Goal: Task Accomplishment & Management: Use online tool/utility

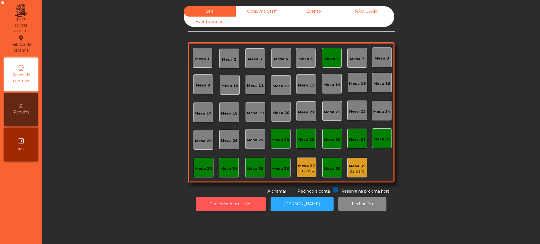
click at [220, 200] on button "Conceder permissões" at bounding box center [231, 204] width 70 height 14
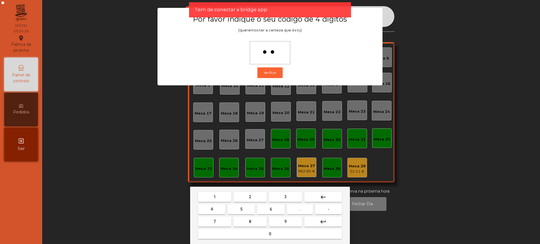
type input "***"
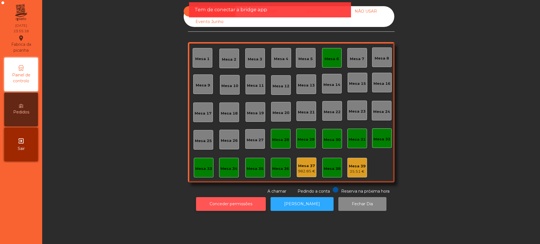
click at [215, 200] on button "Conceder permissões" at bounding box center [231, 204] width 70 height 14
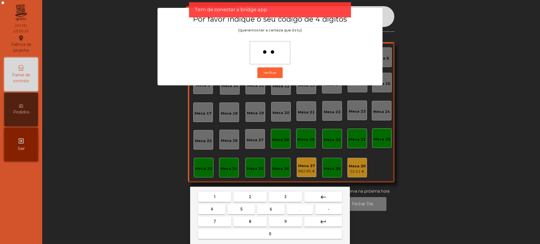
type input "***"
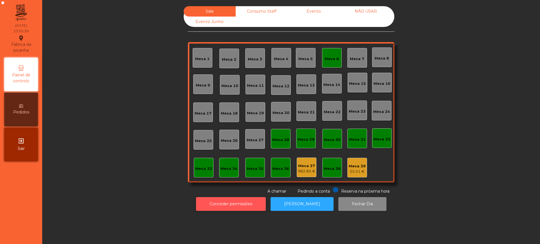
click at [234, 207] on button "Conceder permissões" at bounding box center [231, 204] width 70 height 14
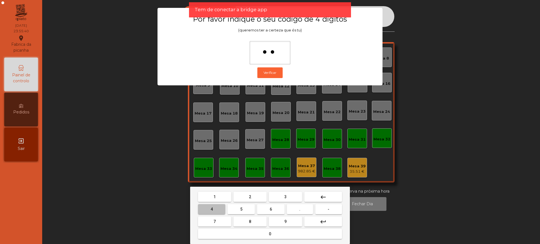
type input "***"
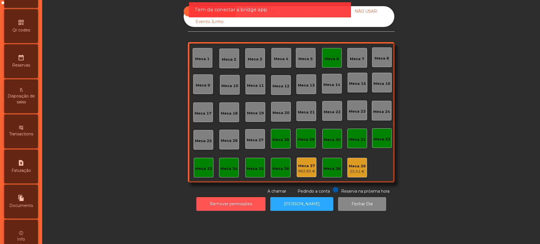
scroll to position [238, 0]
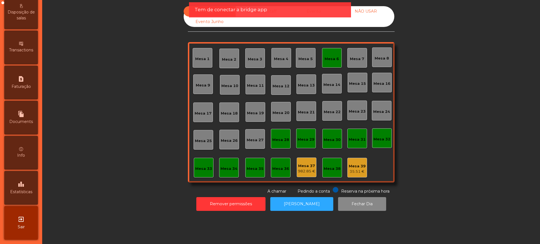
click at [27, 188] on div "leaderboard Estatísticas" at bounding box center [21, 188] width 34 height 34
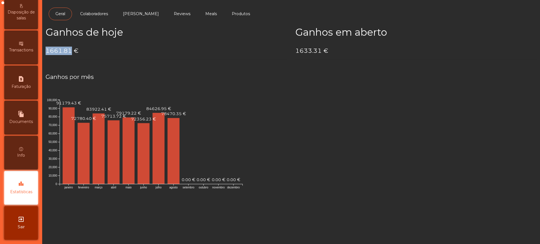
drag, startPoint x: 47, startPoint y: 51, endPoint x: 70, endPoint y: 51, distance: 23.3
click at [70, 51] on h4 "1661.81 €" at bounding box center [166, 51] width 241 height 8
copy h4 "1661.81"
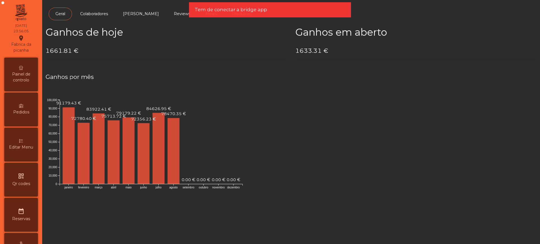
click at [25, 78] on span "Painel de controlo" at bounding box center [21, 77] width 31 height 12
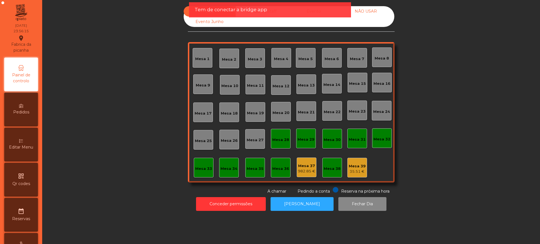
click at [316, 23] on div "Sala Consumo Staff Evento NÃO USAR Evento Junho" at bounding box center [289, 16] width 211 height 21
click at [315, 14] on div "Tem de conectar a bridge app" at bounding box center [270, 9] width 162 height 15
click at [311, 13] on div "Tem de conectar a bridge app" at bounding box center [270, 9] width 162 height 15
click at [132, 29] on div "Sala Consumo Staff Evento NÃO USAR Evento Junho Mesa 1 Mesa 2 [GEOGRAPHIC_DATA]…" at bounding box center [291, 100] width 482 height 188
click at [459, 39] on div "Sala Consumo Staff Evento NÃO USAR Evento Junho Mesa 1 Mesa 2 [GEOGRAPHIC_DATA]…" at bounding box center [291, 100] width 482 height 188
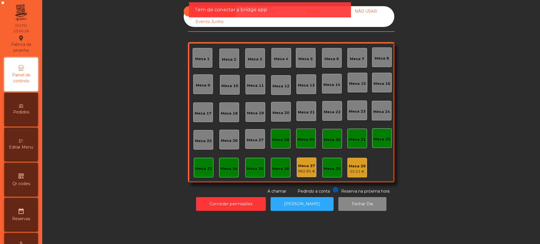
click at [317, 14] on div "Tem de conectar a bridge app" at bounding box center [270, 9] width 162 height 15
click at [332, 22] on div "Sala Consumo Staff Evento NÃO USAR Evento Junho" at bounding box center [289, 16] width 211 height 21
click at [323, 13] on div "Tem de conectar a bridge app" at bounding box center [270, 9] width 162 height 15
click at [320, 13] on div "Tem de conectar a bridge app" at bounding box center [269, 9] width 151 height 7
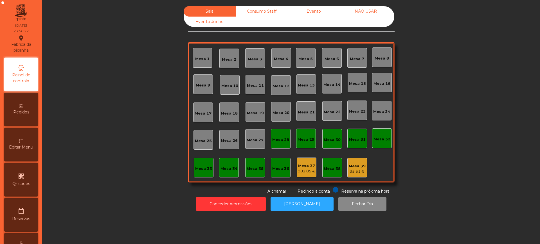
click at [314, 11] on div "Evento" at bounding box center [314, 11] width 52 height 10
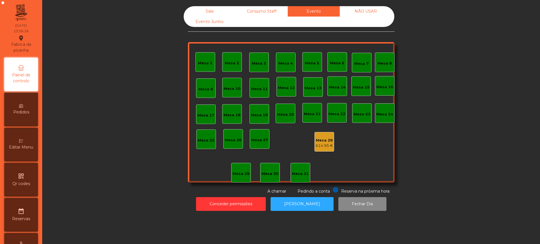
click at [316, 144] on div "614.95 €" at bounding box center [323, 146] width 17 height 6
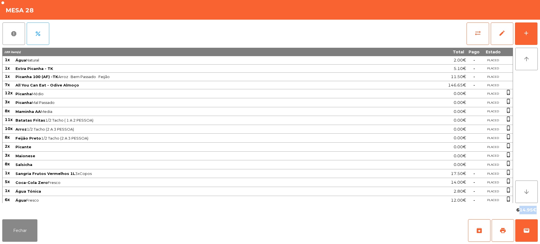
drag, startPoint x: 516, startPoint y: 211, endPoint x: 532, endPoint y: 210, distance: 15.7
click at [532, 210] on span "614.95€" at bounding box center [526, 210] width 20 height 8
copy span "614.95"
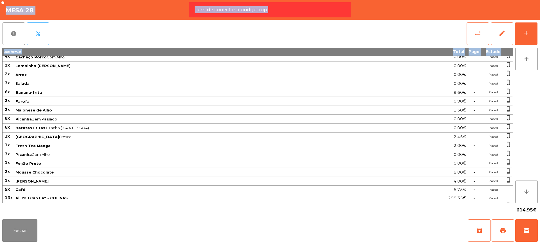
scroll to position [329, 0]
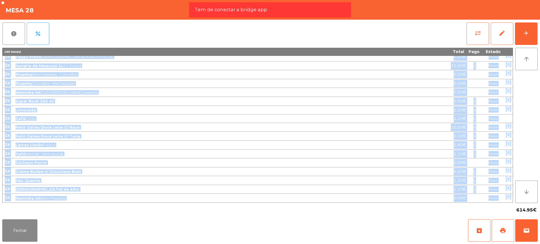
drag, startPoint x: 5, startPoint y: 59, endPoint x: 511, endPoint y: 195, distance: 523.9
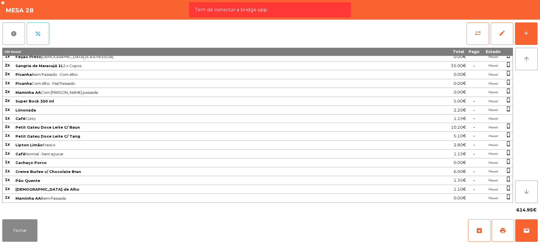
copy tbody "7l Ipsu Dolorsi 8.16€ - Ametco 8a Elits Doeiusm - TE 5.19€ - Incidi 1u Laboree …"
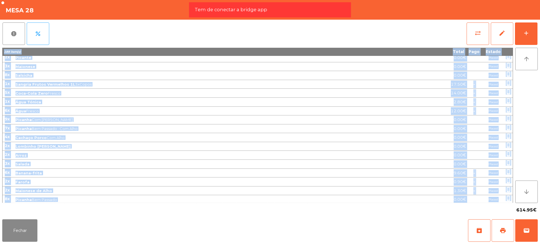
scroll to position [0, 0]
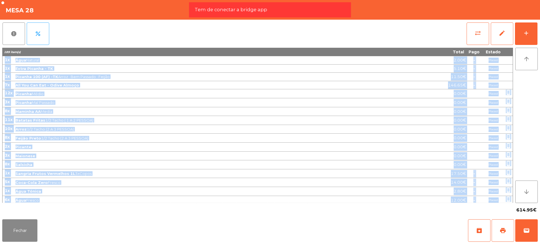
drag, startPoint x: 510, startPoint y: 198, endPoint x: 5, endPoint y: 61, distance: 523.1
copy tbody "7l Ipsu Dolorsi 8.16€ - Ametco 8a Elits Doeiusm - TE 5.19€ - Incidi 1u Laboree …"
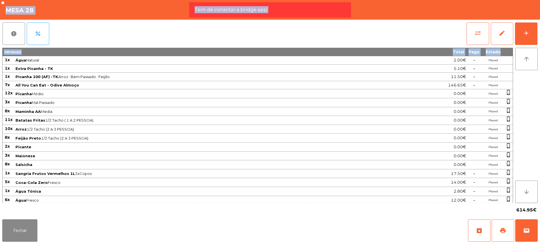
scroll to position [329, 0]
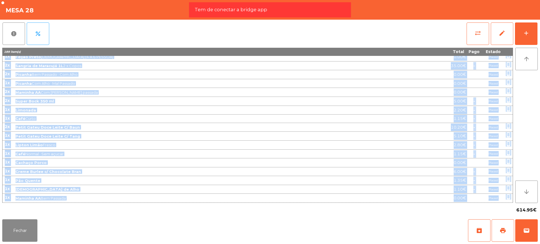
drag, startPoint x: 6, startPoint y: 61, endPoint x: 510, endPoint y: 197, distance: 522.5
copy tbody "7l Ipsu Dolorsi 8.16€ - Ametco 8a Elits Doeiusm - TE 5.19€ - Incidi 1u Laboree …"
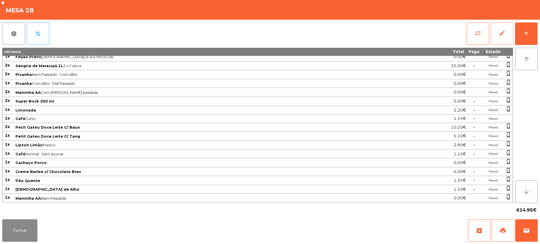
click at [499, 36] on span "edit" at bounding box center [501, 33] width 7 height 7
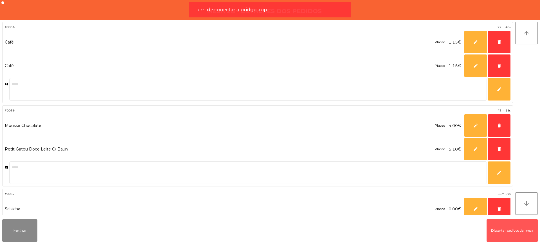
click at [495, 231] on button "Discartar pedidos da mesa" at bounding box center [511, 231] width 51 height 22
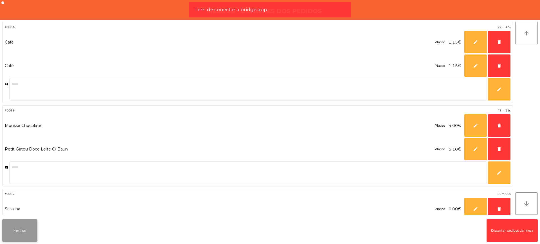
click at [21, 229] on button "Fechar" at bounding box center [19, 231] width 35 height 22
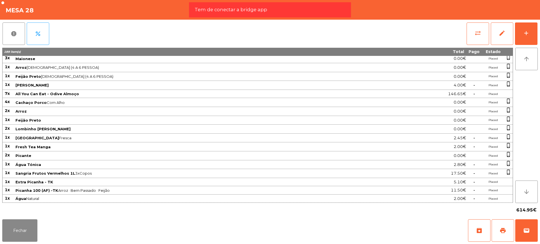
scroll to position [320, 0]
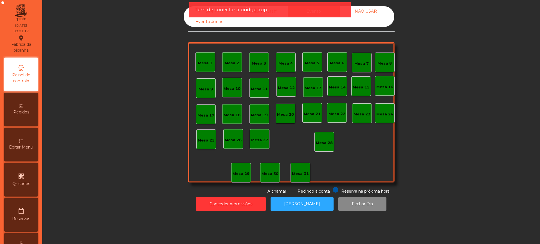
click at [188, 13] on div "Sala" at bounding box center [210, 11] width 52 height 10
